Goal: Find specific page/section: Find specific page/section

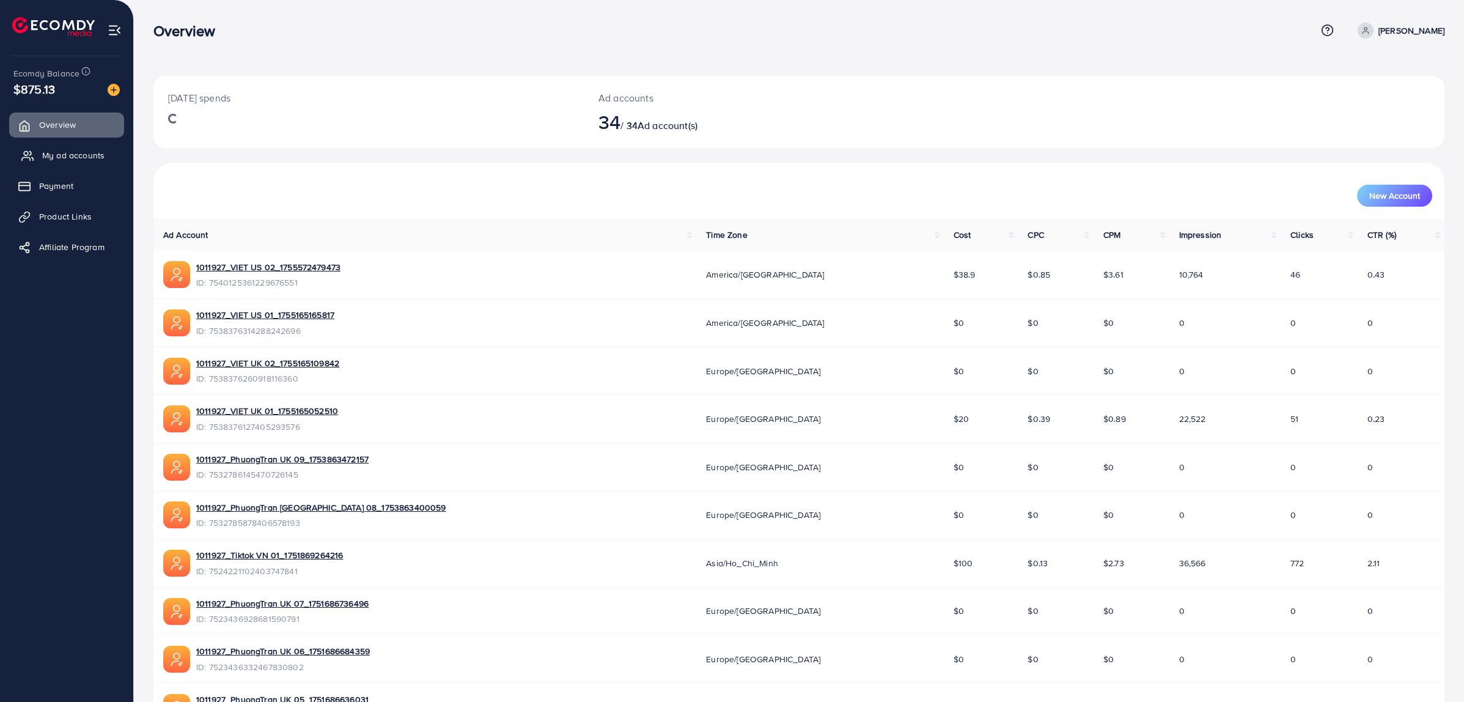
click at [50, 148] on link "My ad accounts" at bounding box center [66, 155] width 115 height 24
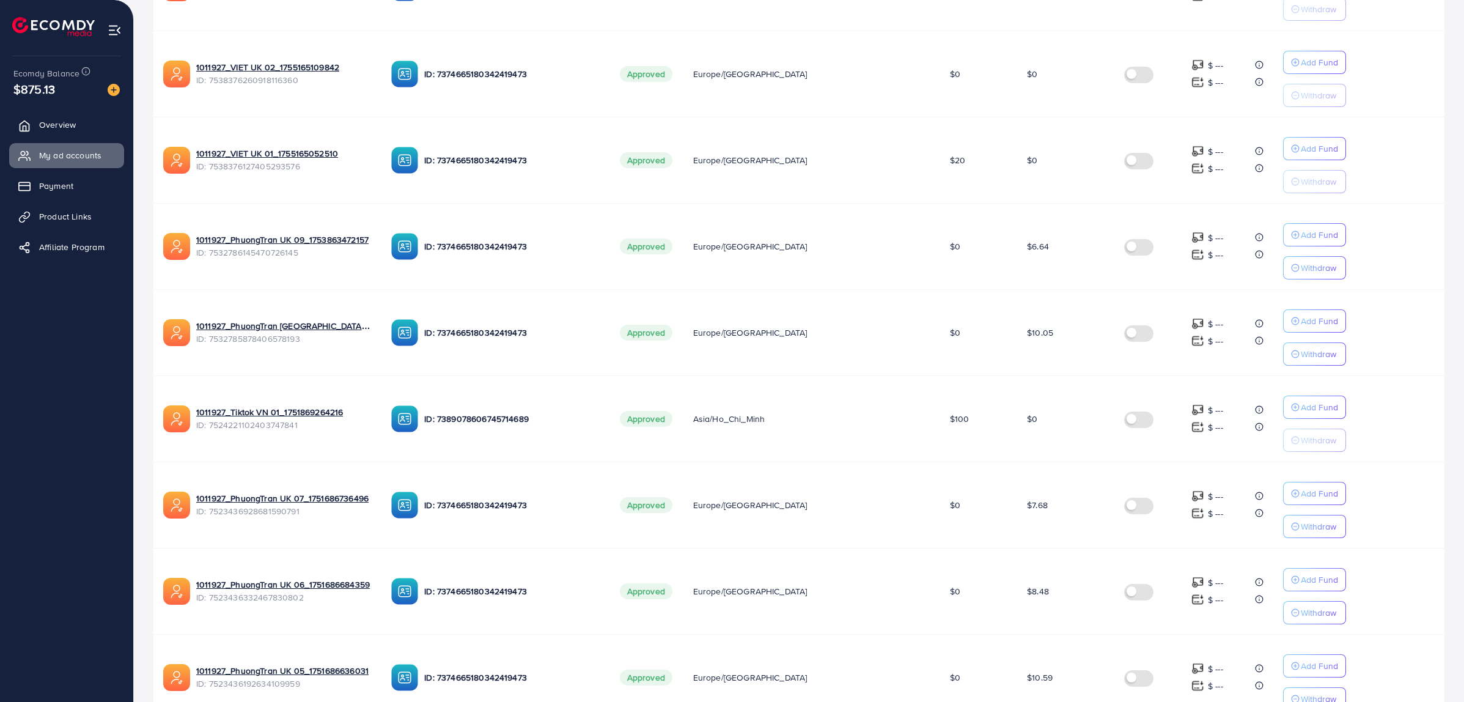
scroll to position [535, 0]
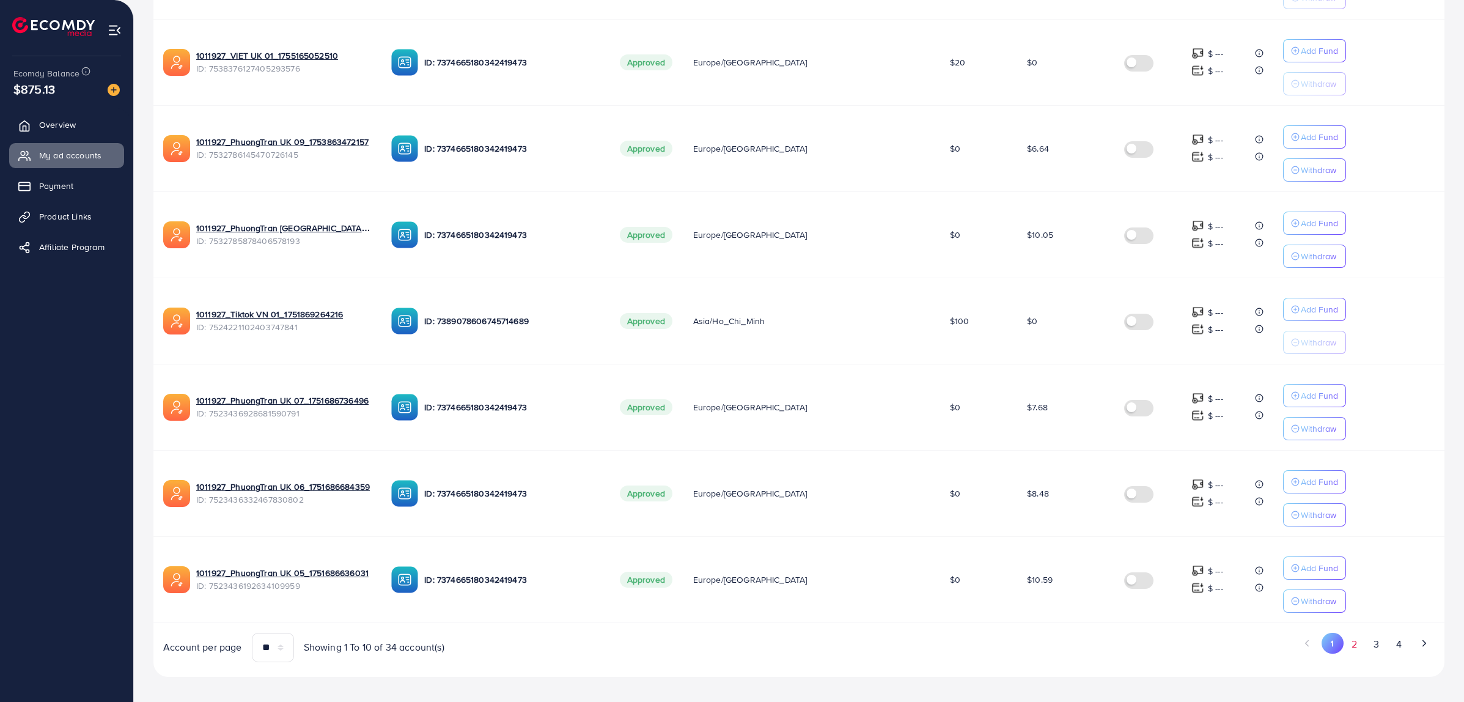
click at [1354, 651] on button "2" at bounding box center [1354, 643] width 22 height 23
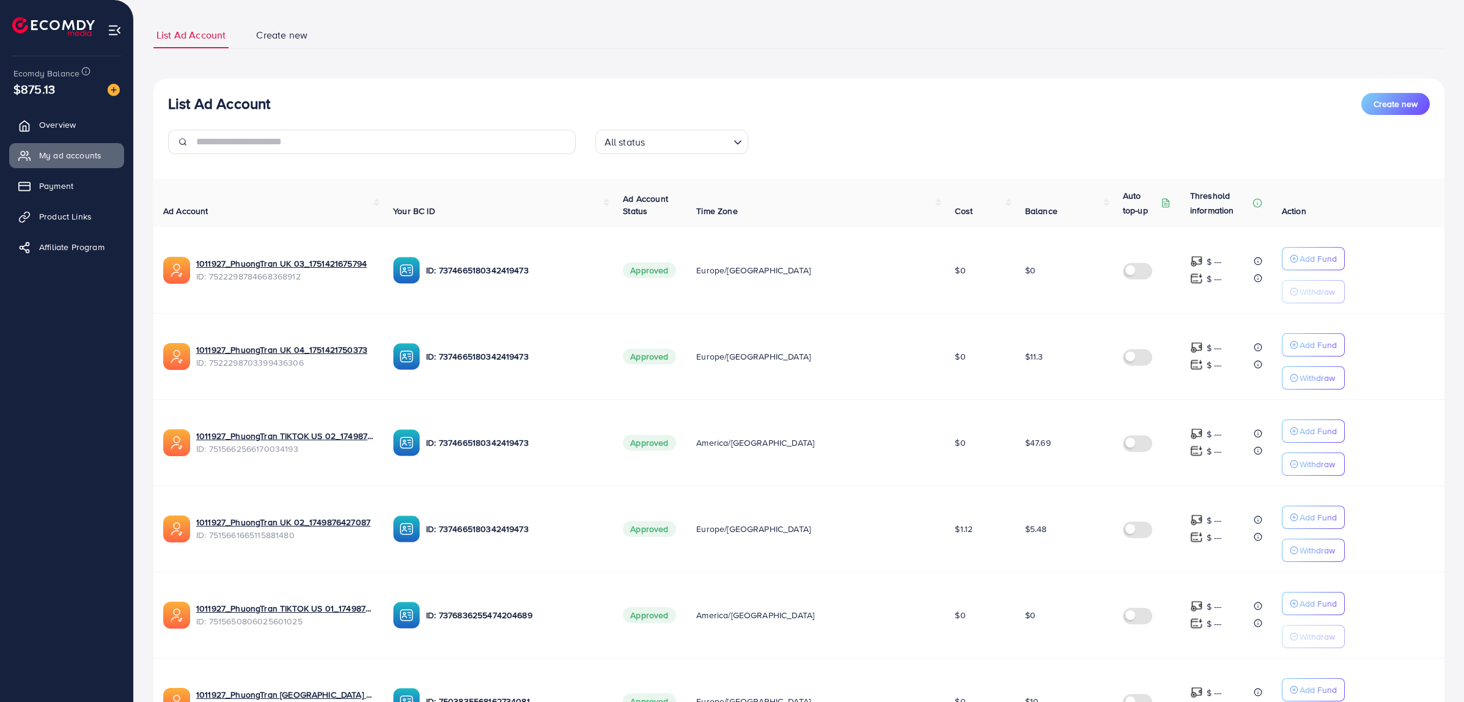
scroll to position [0, 0]
